Goal: Transaction & Acquisition: Book appointment/travel/reservation

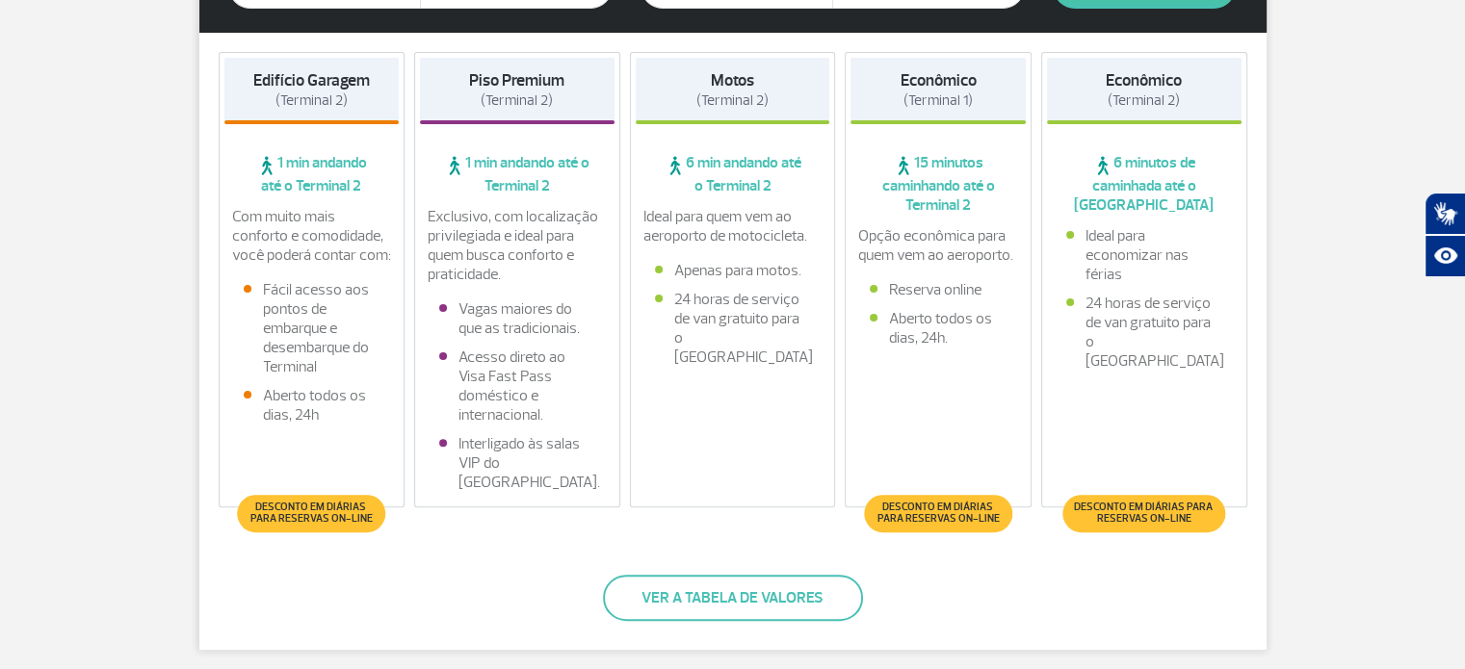
scroll to position [578, 0]
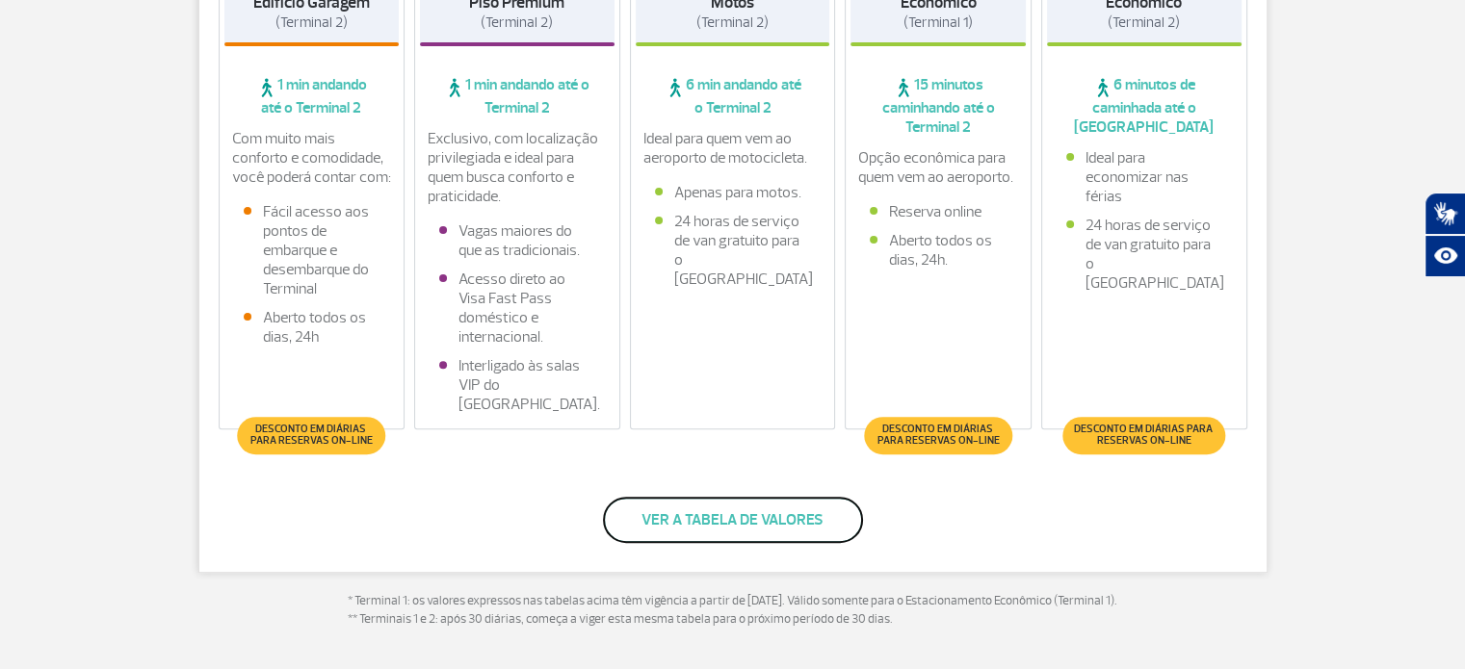
click at [740, 527] on button "Ver a tabela de valores" at bounding box center [733, 520] width 260 height 46
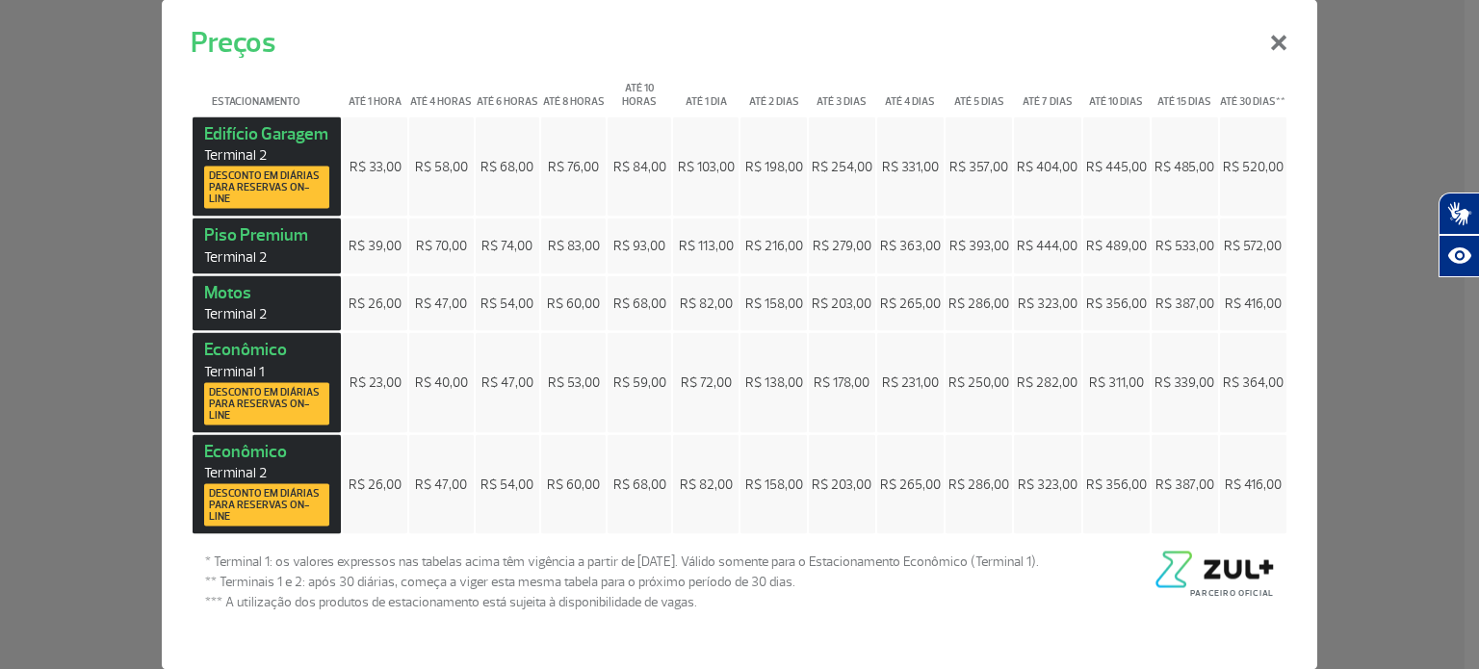
click at [843, 377] on span "R$ 178,00" at bounding box center [842, 383] width 56 height 16
click at [849, 476] on span "R$ 203,00" at bounding box center [842, 484] width 60 height 16
click at [778, 476] on span "R$ 158,00" at bounding box center [774, 484] width 58 height 16
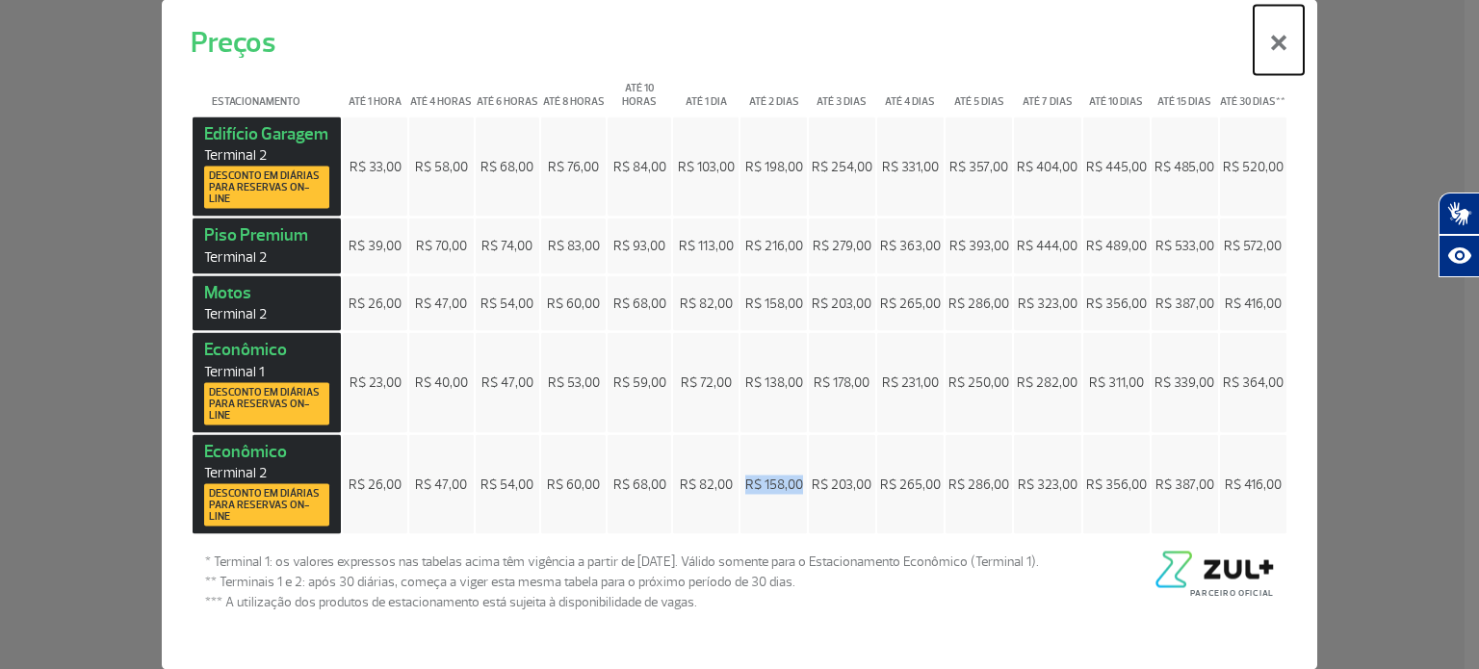
click at [1274, 53] on button "×" at bounding box center [1279, 39] width 50 height 69
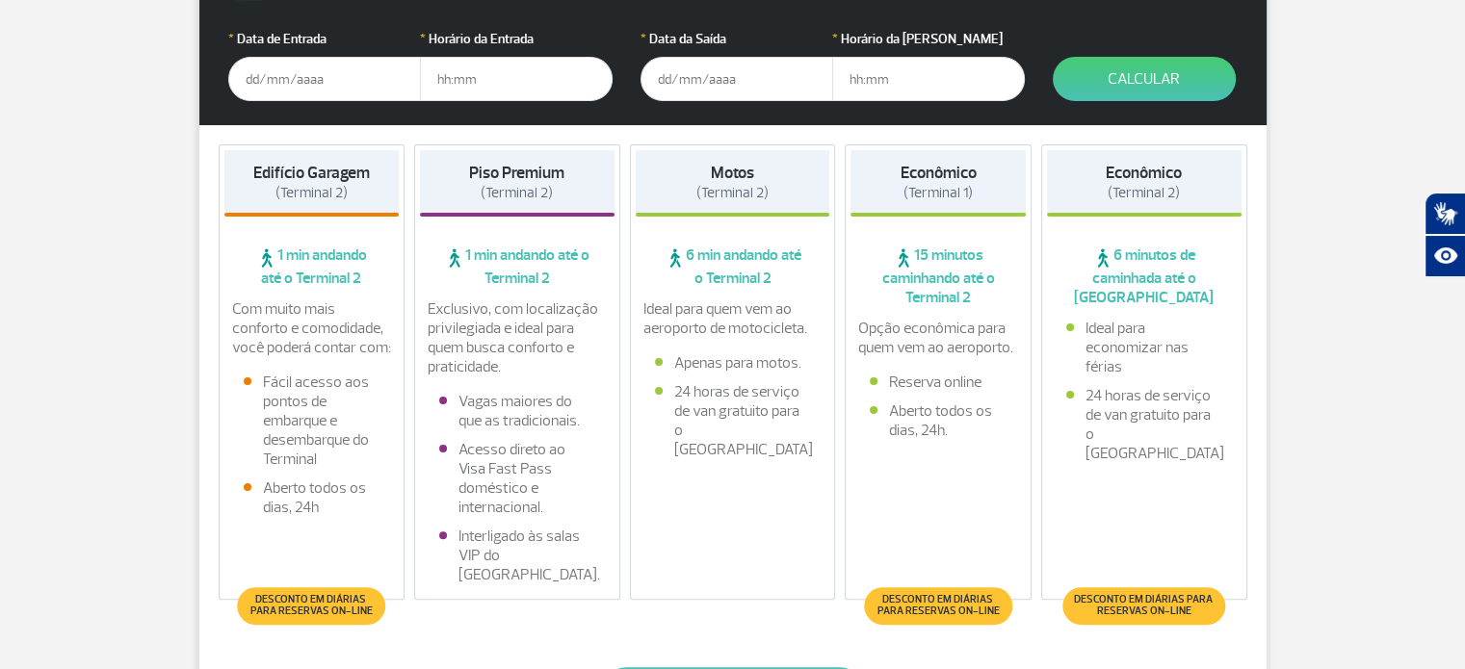
scroll to position [0, 0]
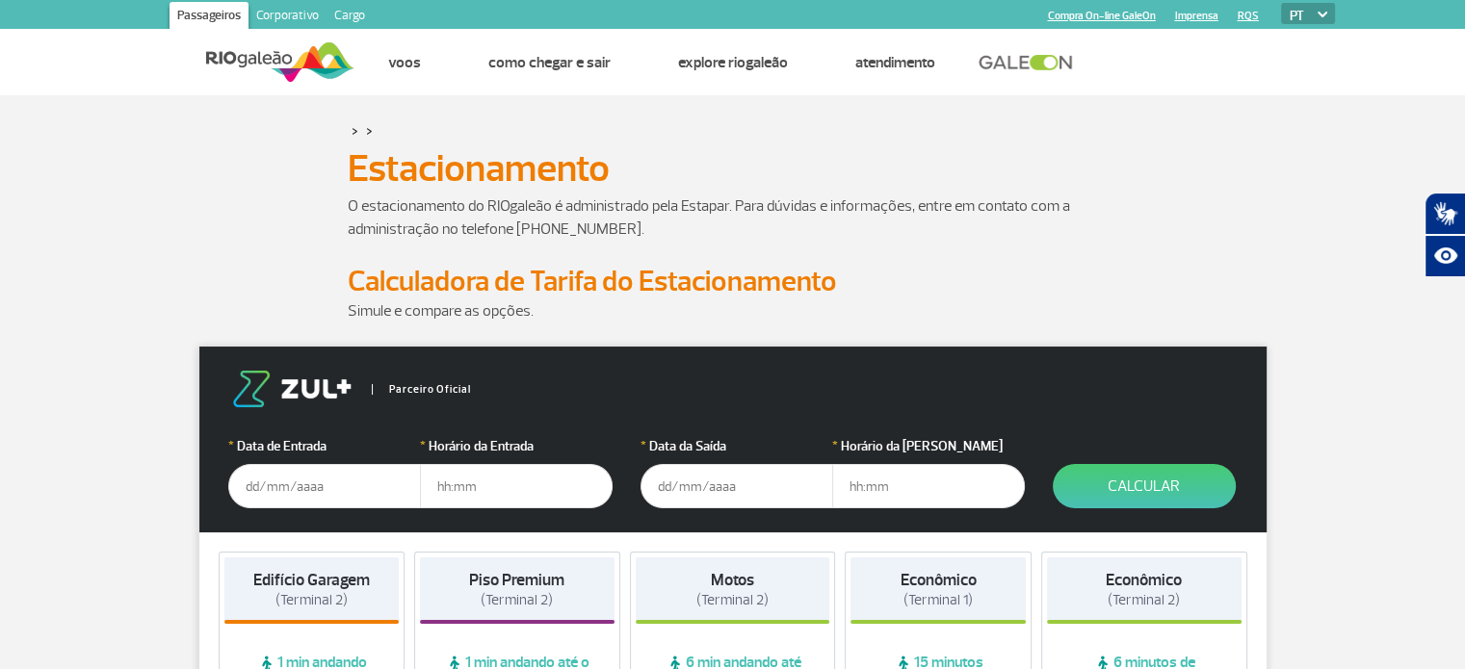
click at [360, 488] on input "text" at bounding box center [324, 486] width 193 height 44
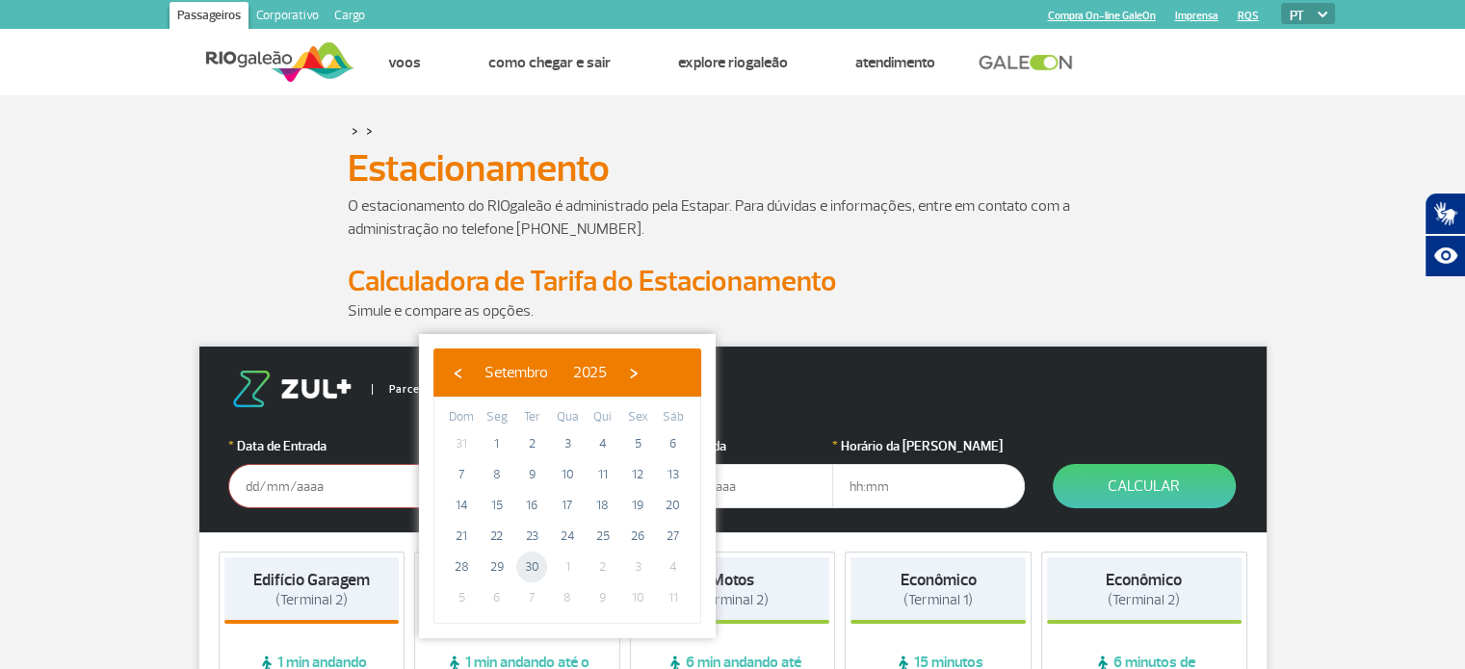
click at [539, 561] on span "30" at bounding box center [531, 567] width 31 height 31
type input "[DATE]"
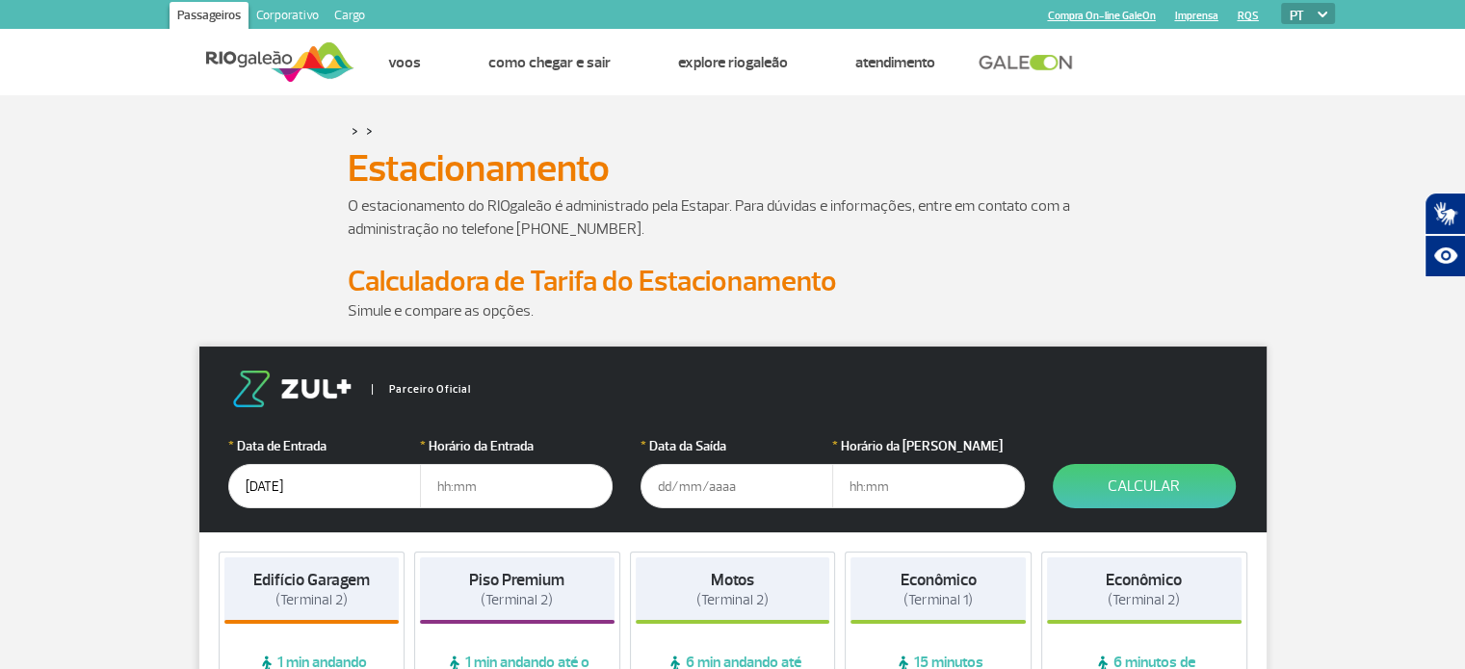
click at [495, 473] on input "text" at bounding box center [516, 486] width 193 height 44
type input "10:00"
click at [732, 492] on input "text" at bounding box center [736, 486] width 193 height 44
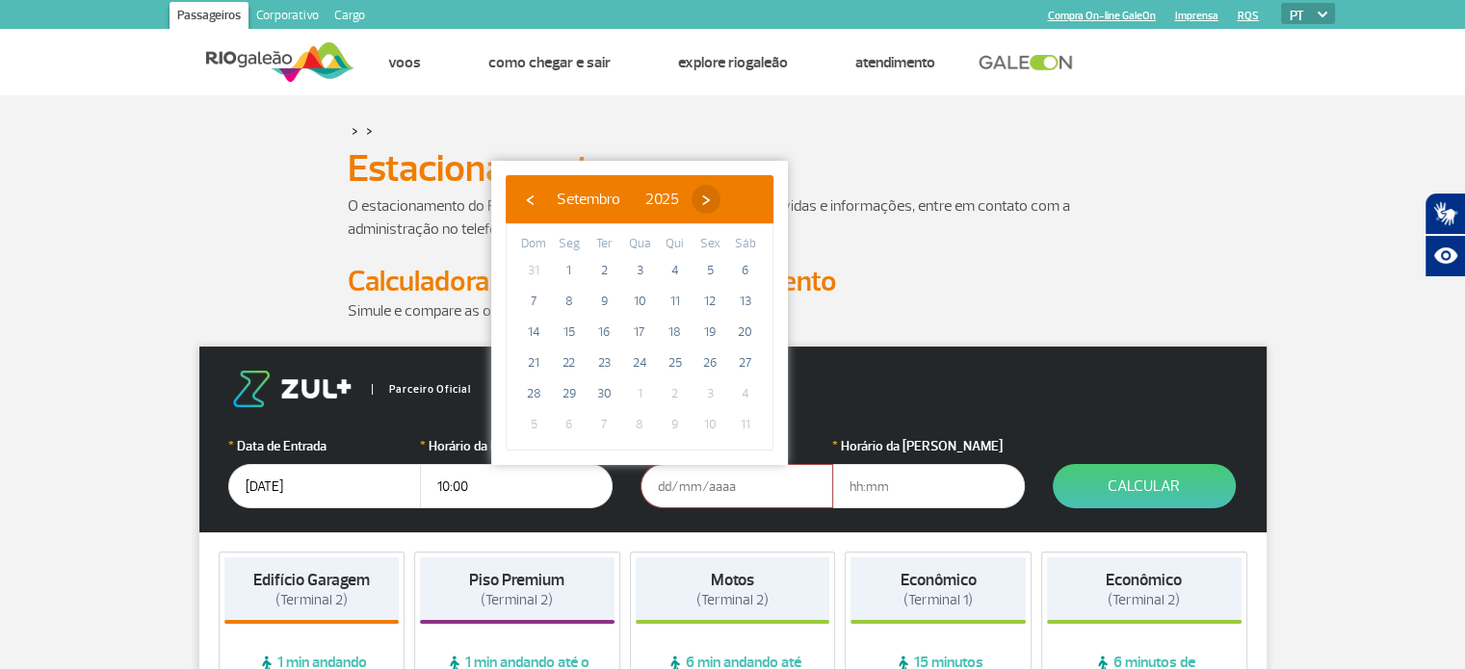
click at [720, 204] on span "›" at bounding box center [705, 199] width 29 height 29
click at [646, 273] on span "1" at bounding box center [639, 270] width 31 height 31
type input "[DATE]"
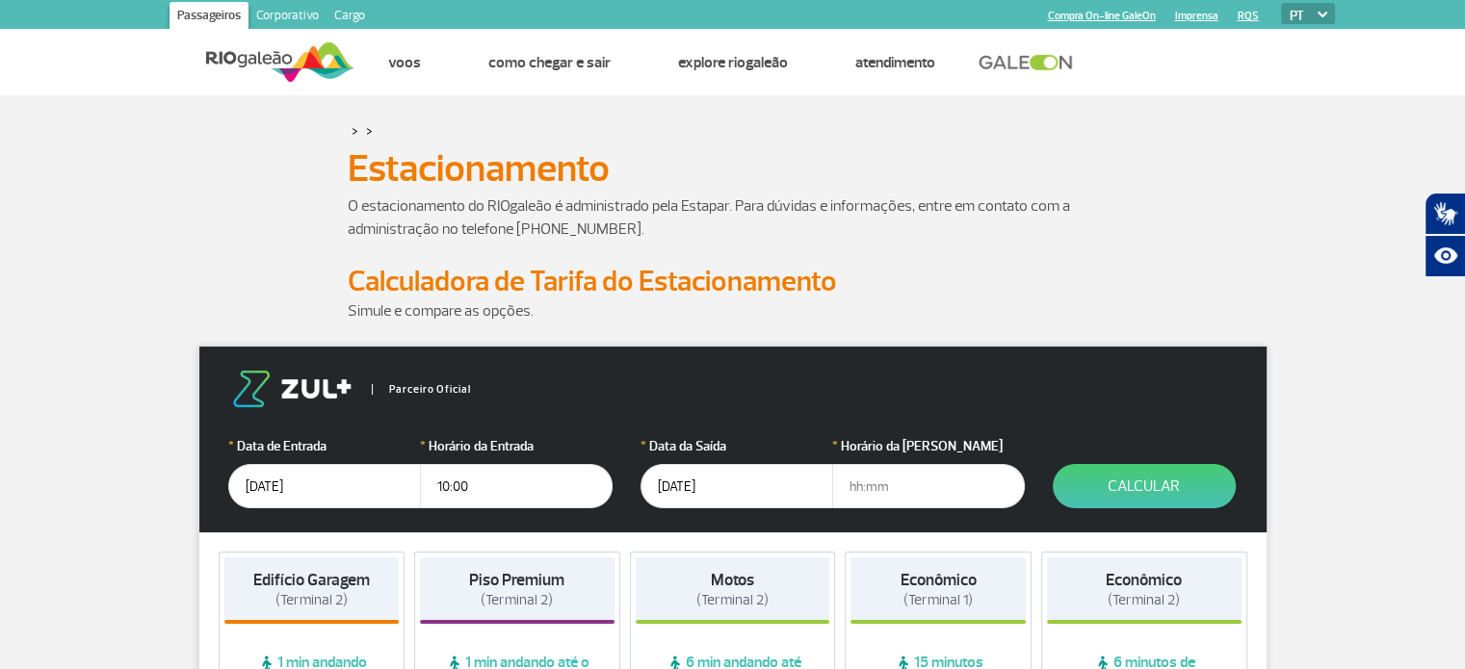
click at [856, 484] on input "text" at bounding box center [928, 486] width 193 height 44
type input "00:30"
click at [1160, 480] on button "Calcular" at bounding box center [1144, 486] width 183 height 44
click at [302, 482] on input "text" at bounding box center [324, 486] width 193 height 44
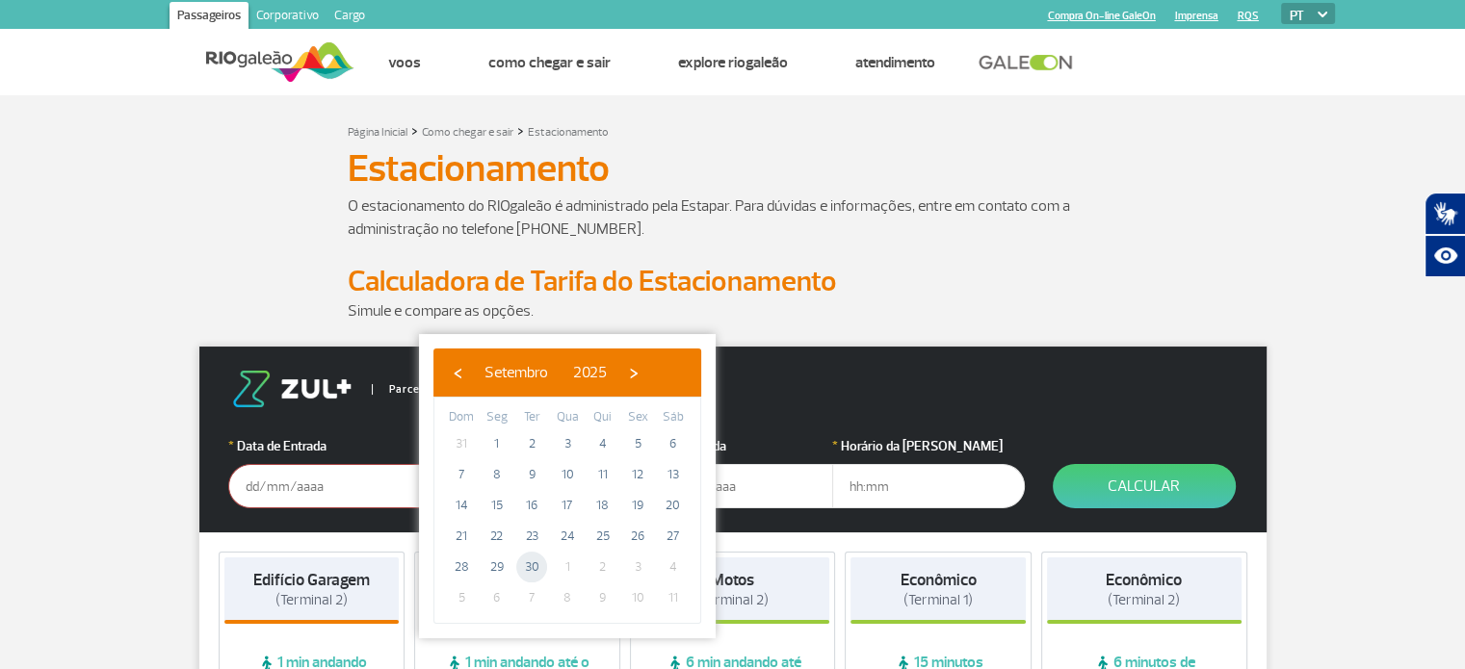
click at [536, 565] on span "30" at bounding box center [531, 567] width 31 height 31
type input "[DATE]"
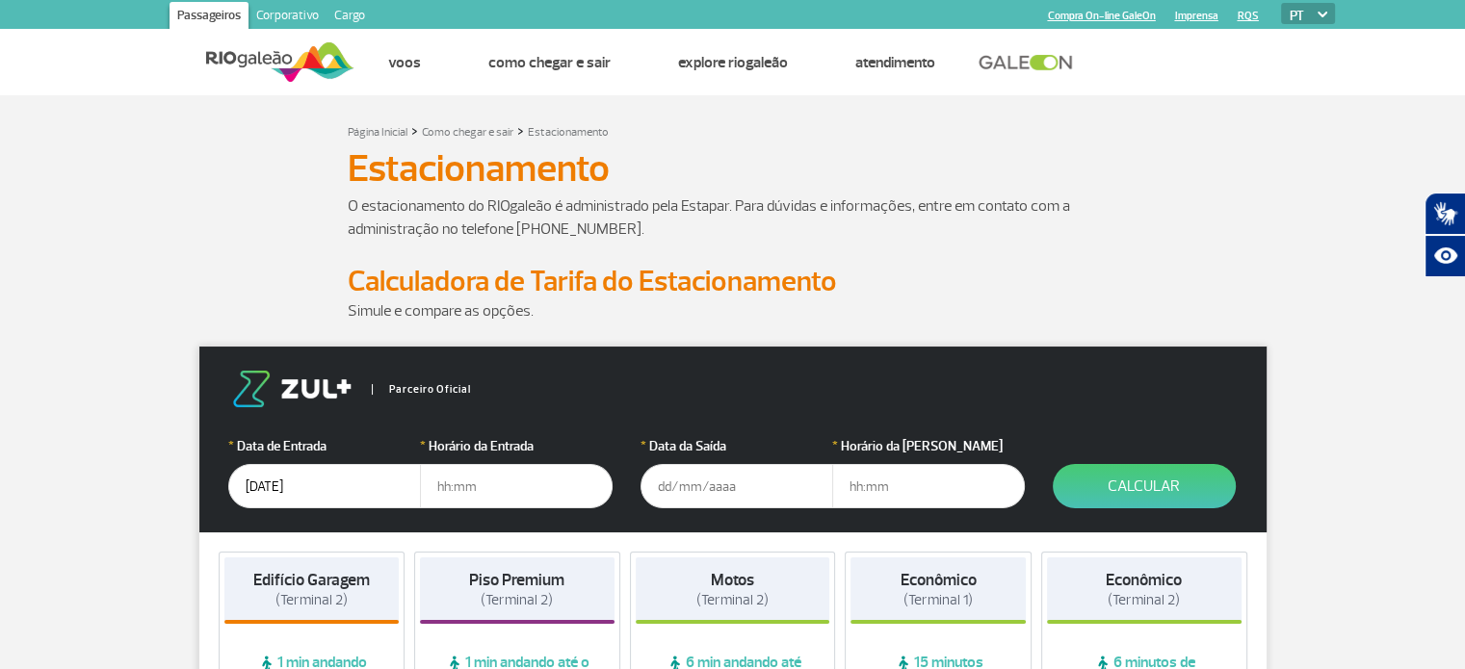
click at [521, 484] on input "text" at bounding box center [516, 486] width 193 height 44
type input "10:00"
click at [742, 500] on input "text" at bounding box center [736, 486] width 193 height 44
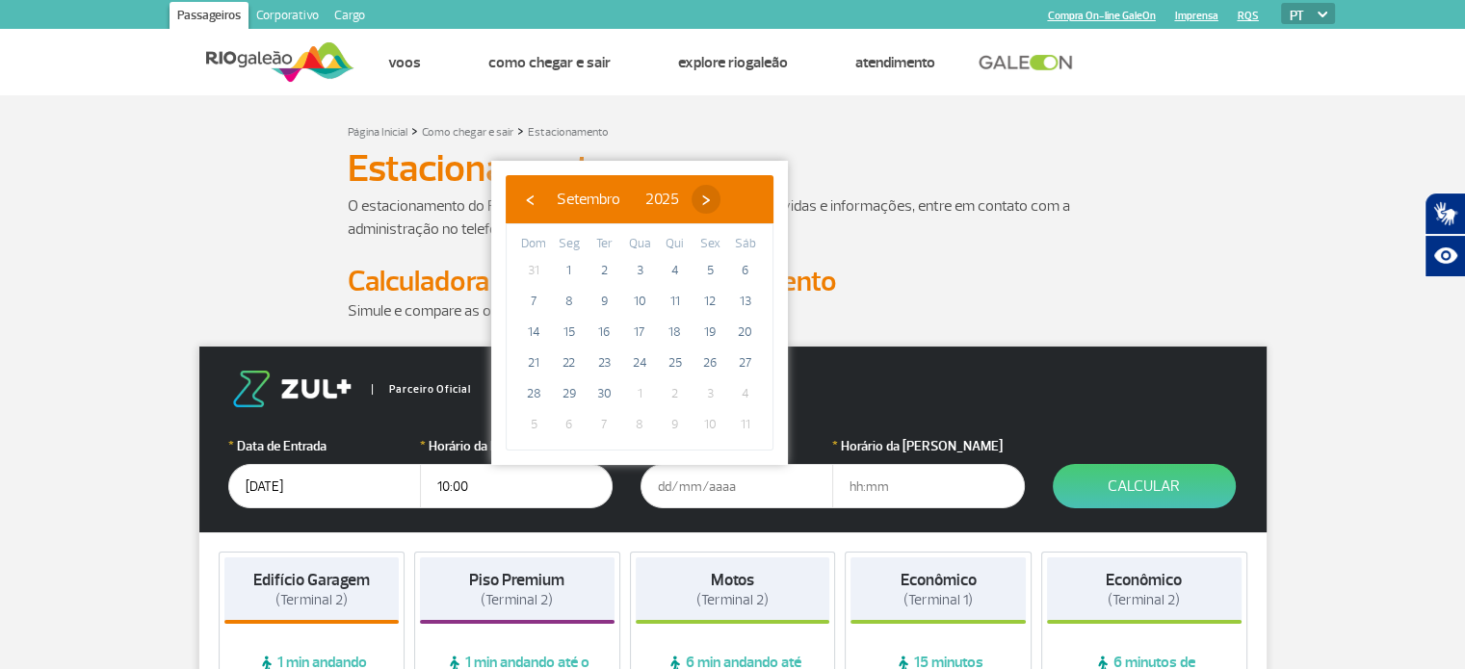
click at [720, 192] on span "›" at bounding box center [705, 199] width 29 height 29
click at [670, 266] on span "2" at bounding box center [675, 270] width 31 height 31
type input "[DATE]"
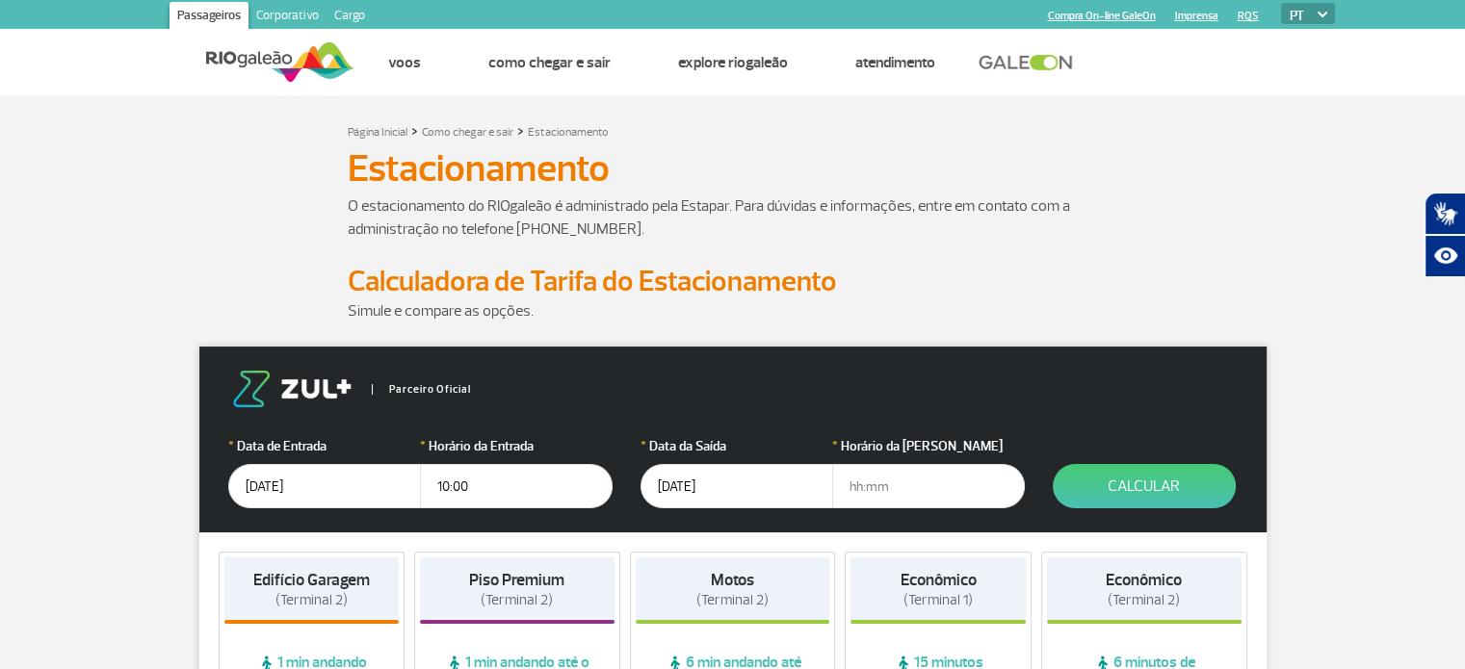
click at [868, 484] on input "text" at bounding box center [928, 486] width 193 height 44
type input "00:30"
click at [1176, 486] on button "Calcular" at bounding box center [1144, 486] width 183 height 44
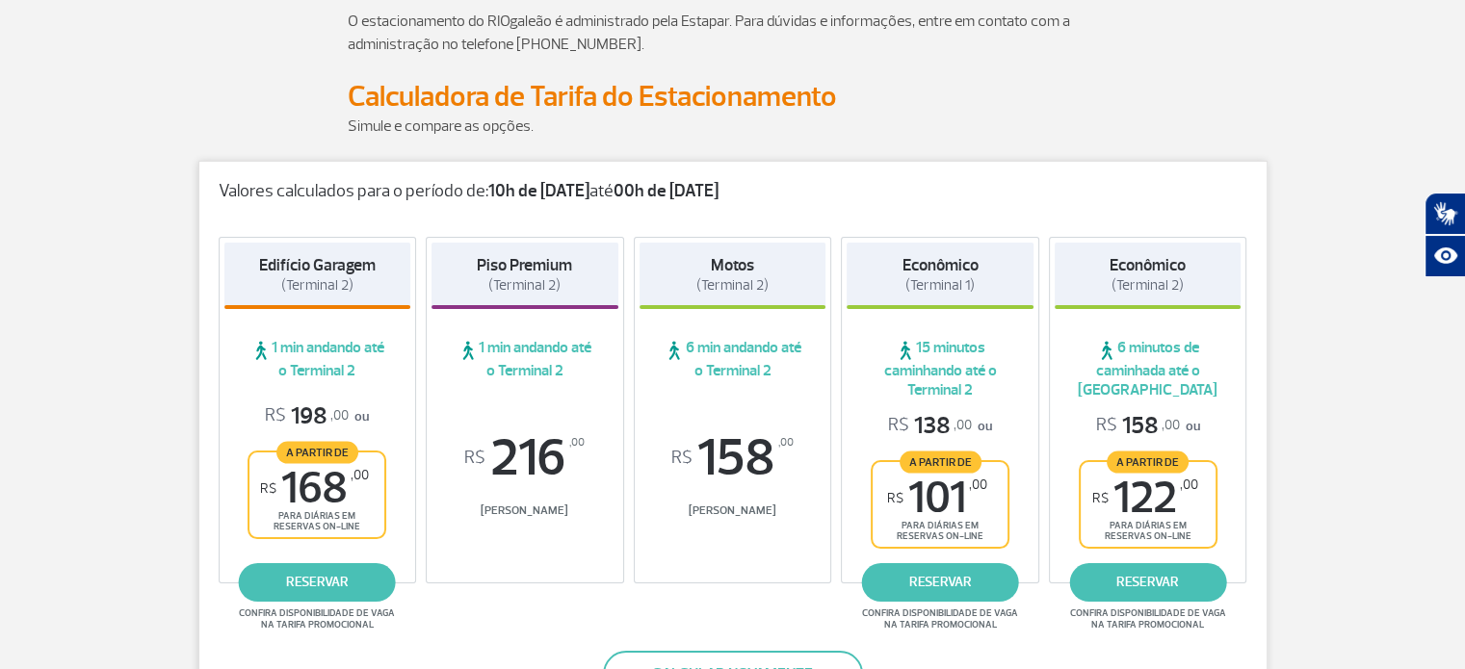
scroll to position [193, 0]
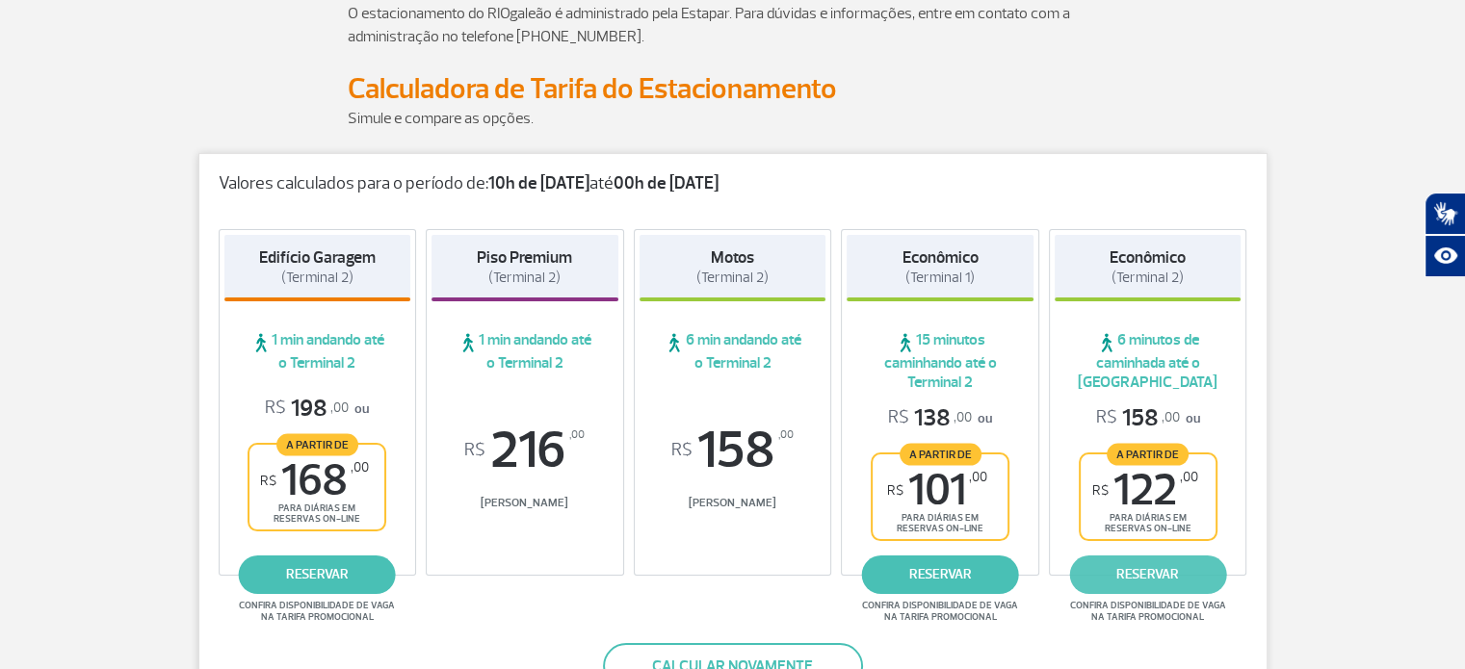
click at [1153, 568] on link "reservar" at bounding box center [1147, 575] width 157 height 39
